Goal: Task Accomplishment & Management: Manage account settings

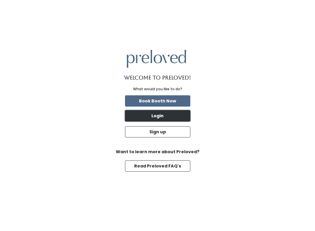
click at [144, 113] on button "Login" at bounding box center [157, 115] width 65 height 11
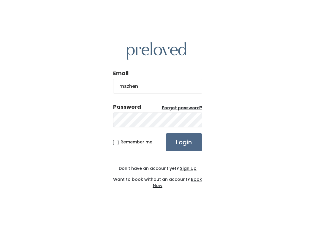
type input "mszhenuk@yahoo.com"
click at [166, 133] on input "Login" at bounding box center [184, 142] width 37 height 18
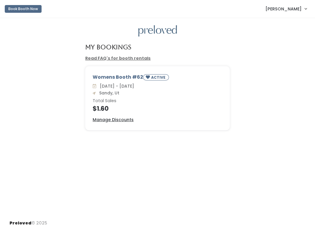
click at [123, 77] on div "Womens Booth #62 ACTIVE" at bounding box center [158, 78] width 130 height 9
click at [119, 117] on u "Manage Discounts" at bounding box center [113, 120] width 41 height 6
click at [304, 9] on link "[PERSON_NAME]" at bounding box center [286, 8] width 53 height 13
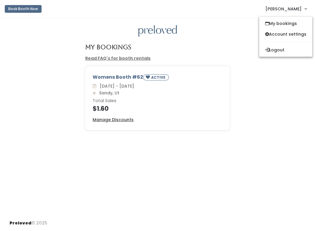
click at [279, 44] on div "My bookings Account settings Logout" at bounding box center [286, 36] width 54 height 41
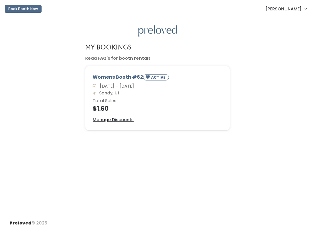
click at [295, 7] on span "Michelle Teh" at bounding box center [284, 9] width 36 height 7
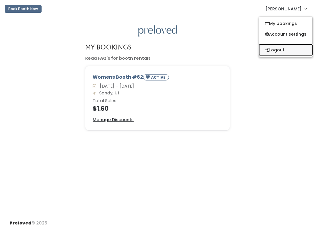
click at [279, 48] on button "Logout" at bounding box center [286, 50] width 53 height 11
